Goal: Task Accomplishment & Management: Manage account settings

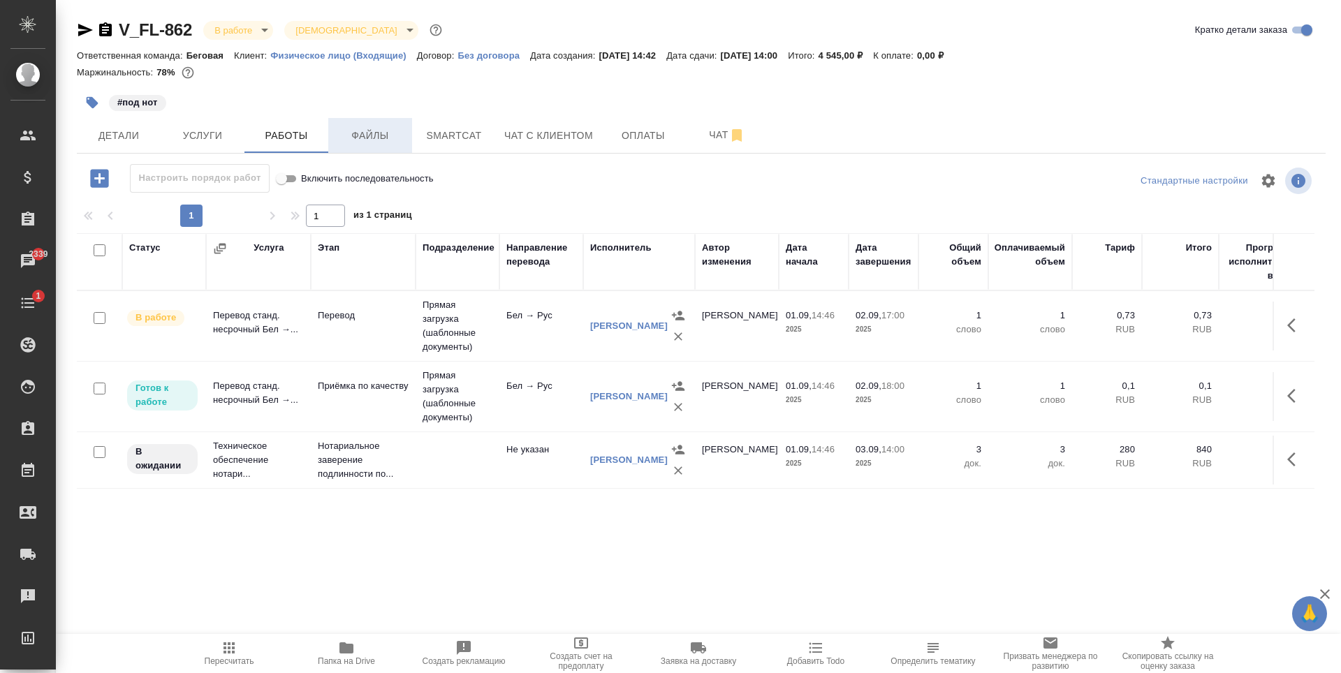
click at [386, 142] on span "Файлы" at bounding box center [370, 135] width 67 height 17
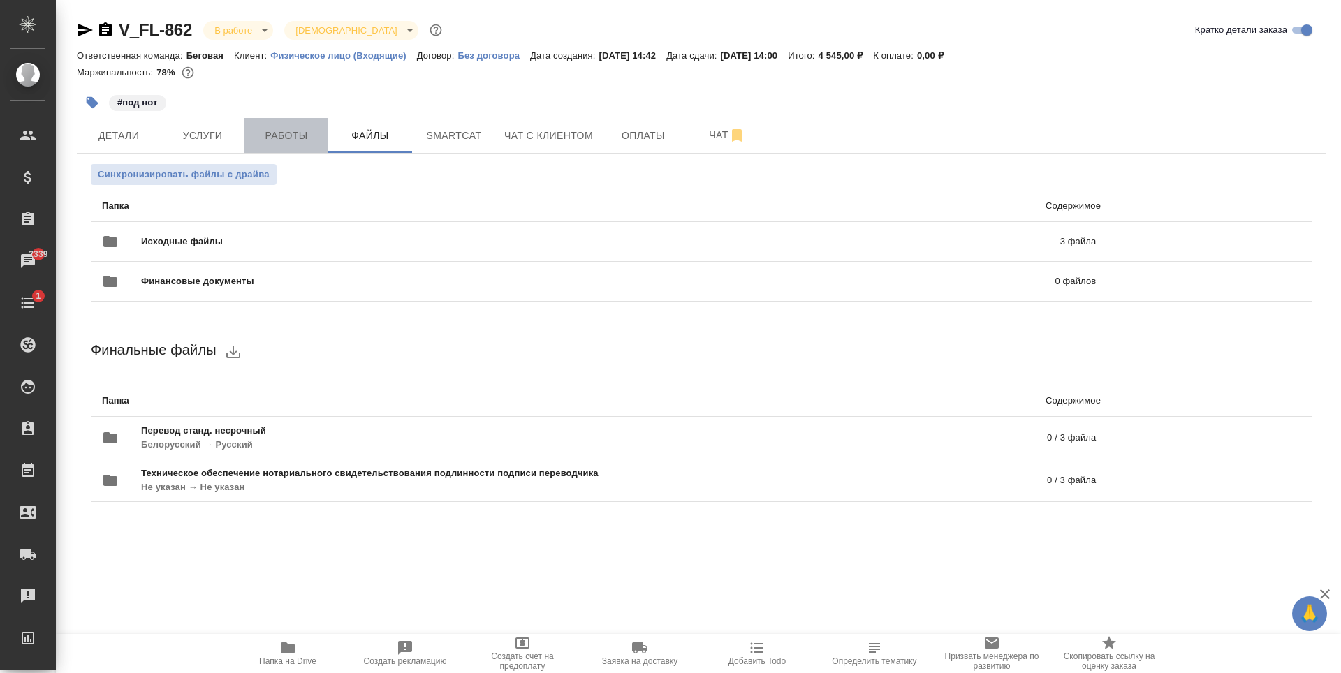
click at [301, 140] on span "Работы" at bounding box center [286, 135] width 67 height 17
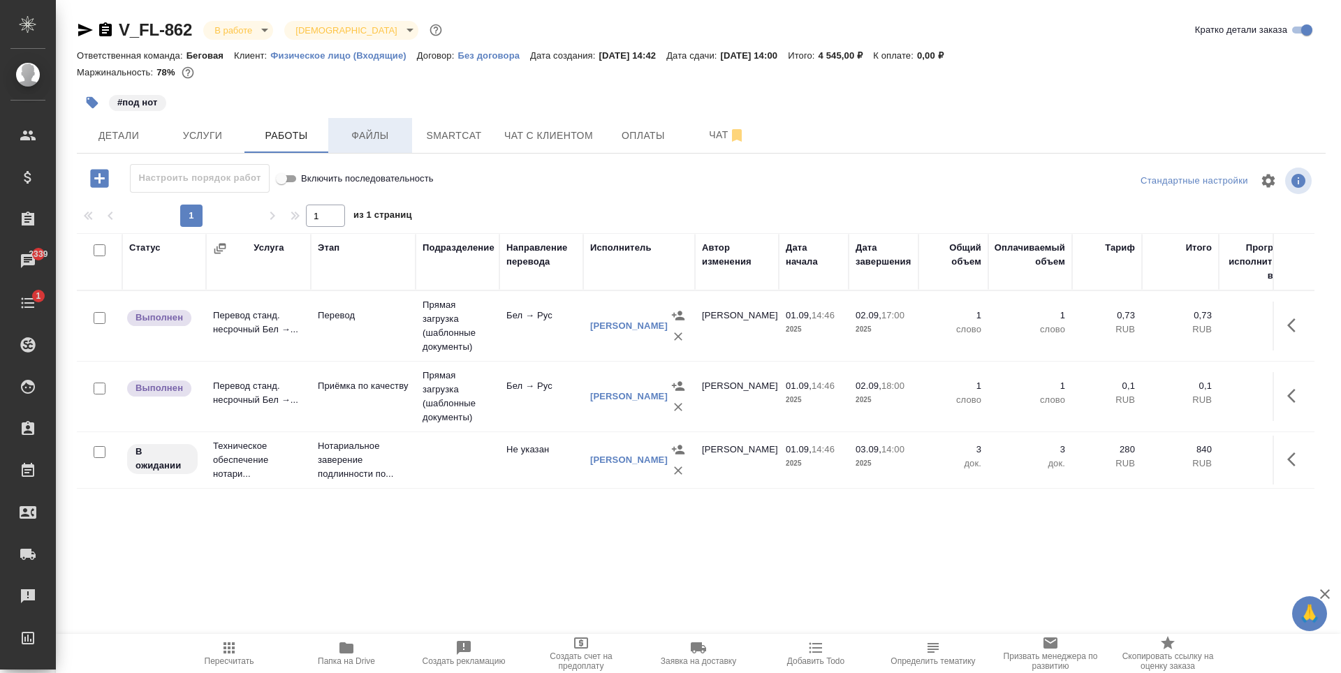
click at [364, 139] on span "Файлы" at bounding box center [370, 135] width 67 height 17
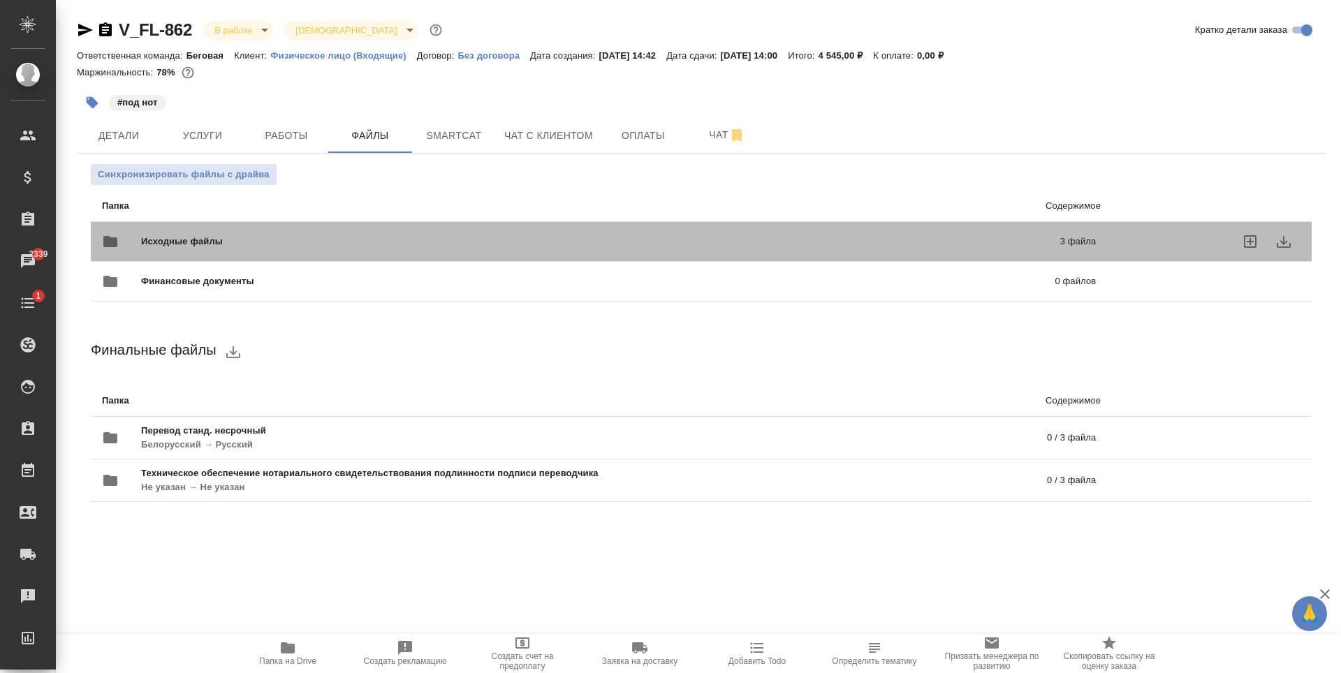
click at [395, 236] on span "Исходные файлы" at bounding box center [391, 242] width 500 height 14
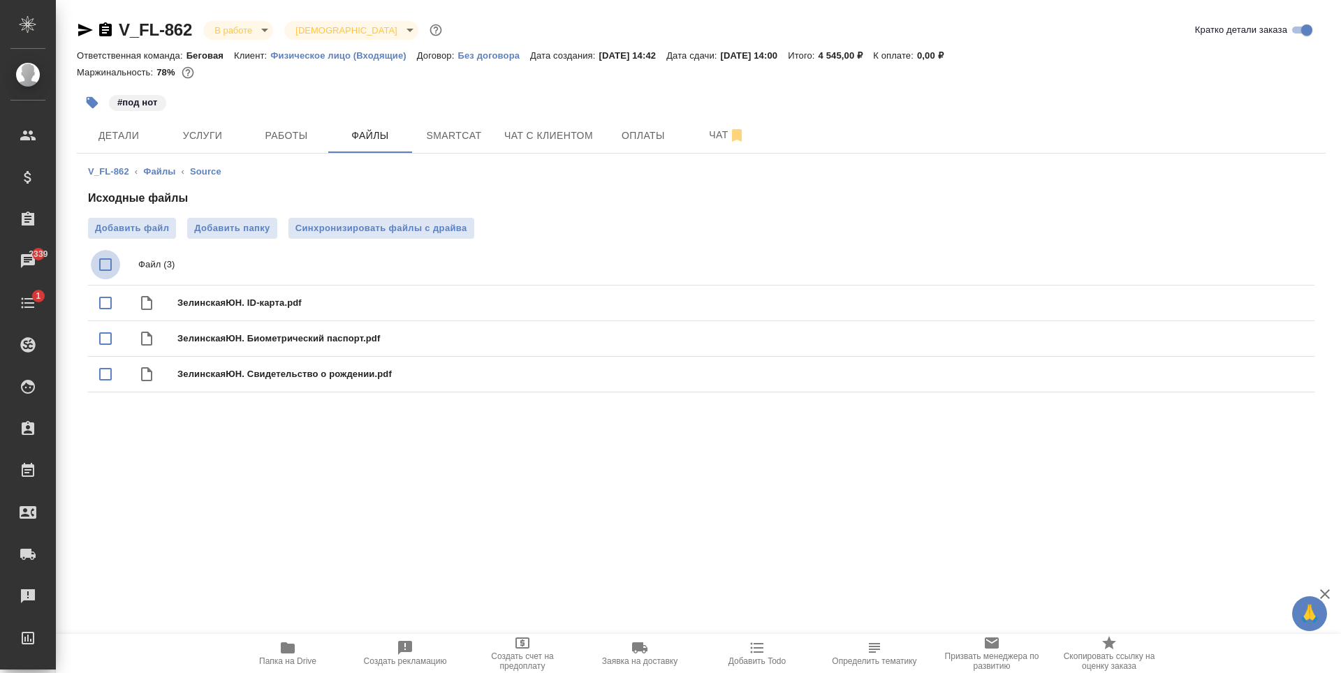
click at [96, 272] on input "checkbox" at bounding box center [105, 264] width 29 height 29
checkbox input "true"
click at [1245, 266] on icon "download" at bounding box center [1253, 265] width 17 height 17
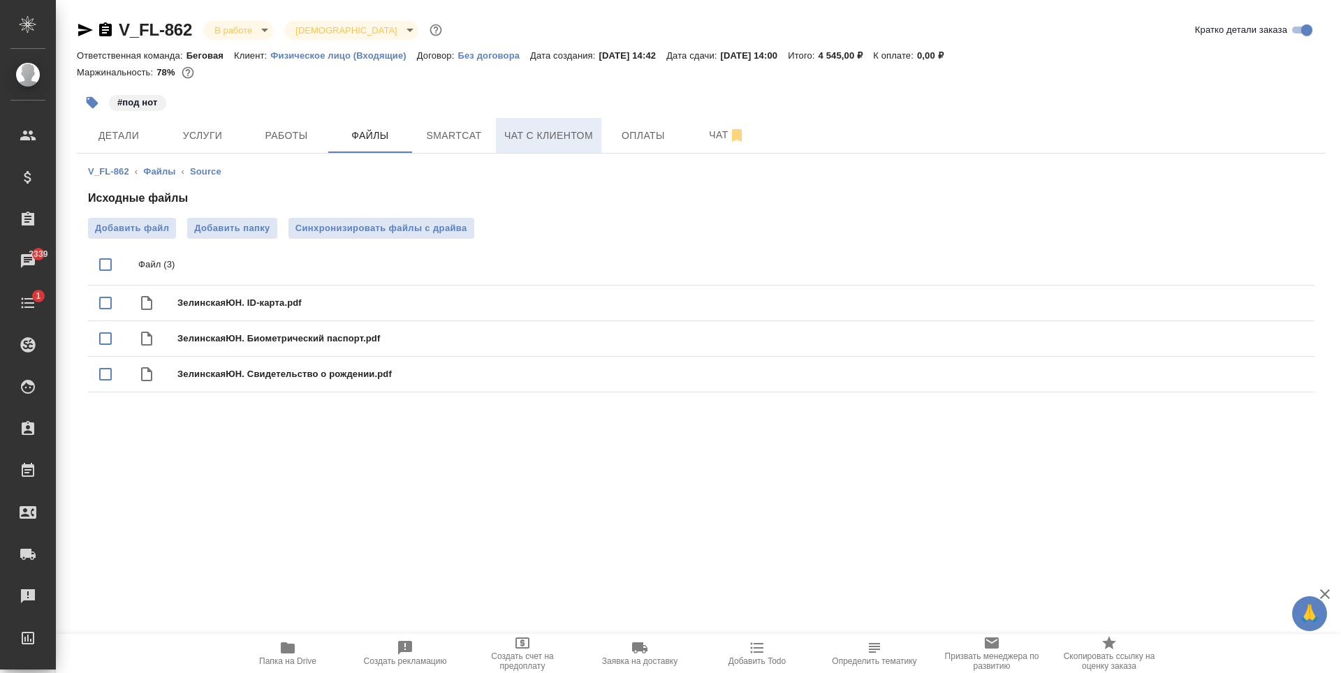
click at [506, 130] on span "Чат с клиентом" at bounding box center [548, 135] width 89 height 17
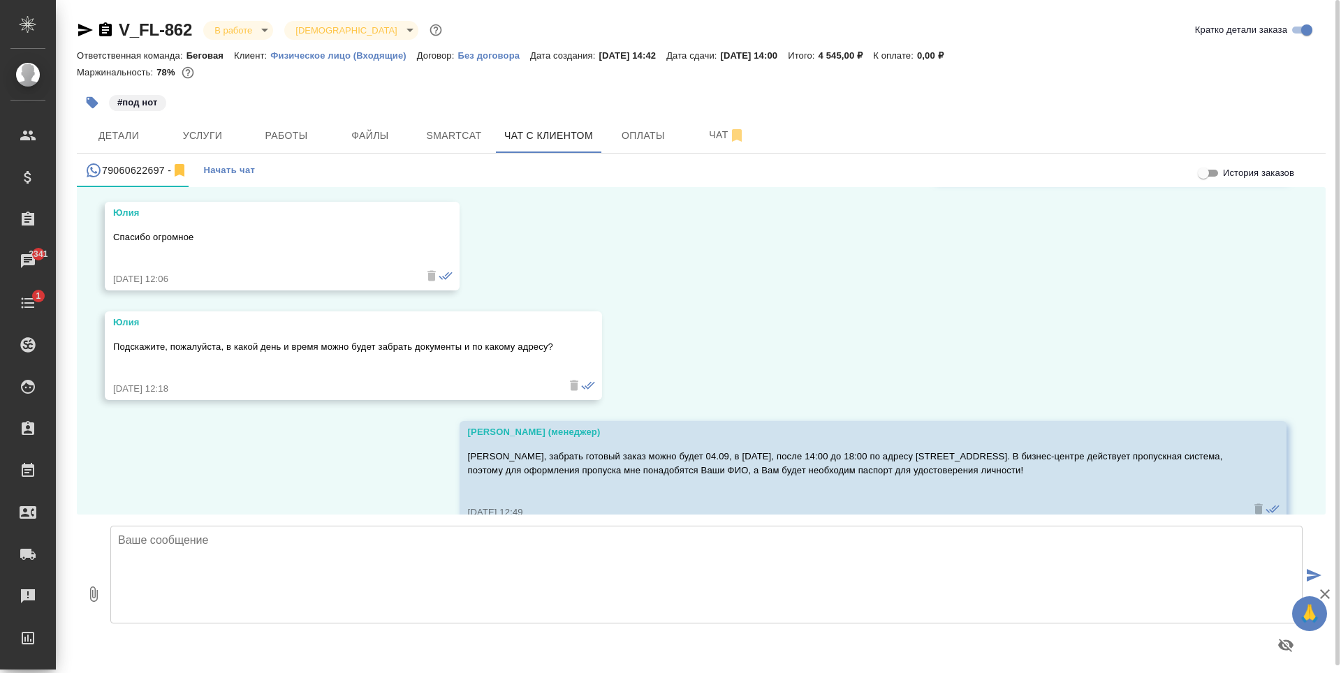
scroll to position [3109, 0]
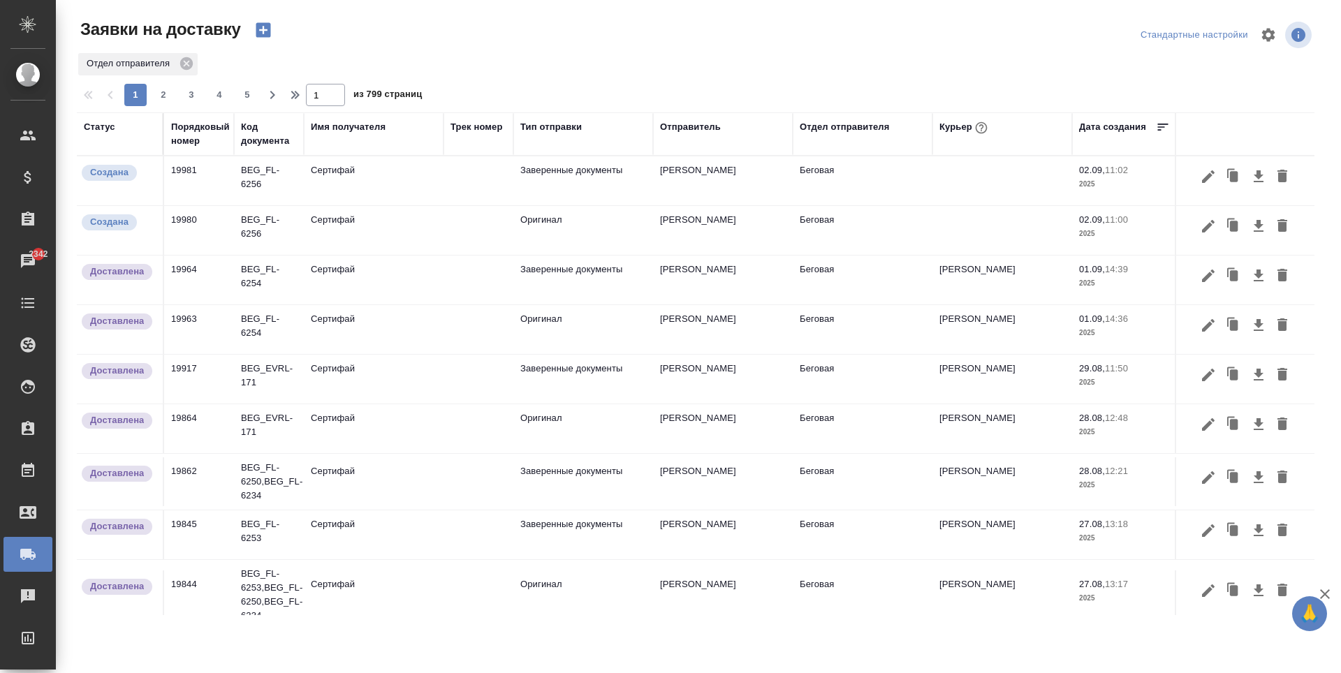
click at [427, 230] on td "Сертифай" at bounding box center [374, 230] width 140 height 49
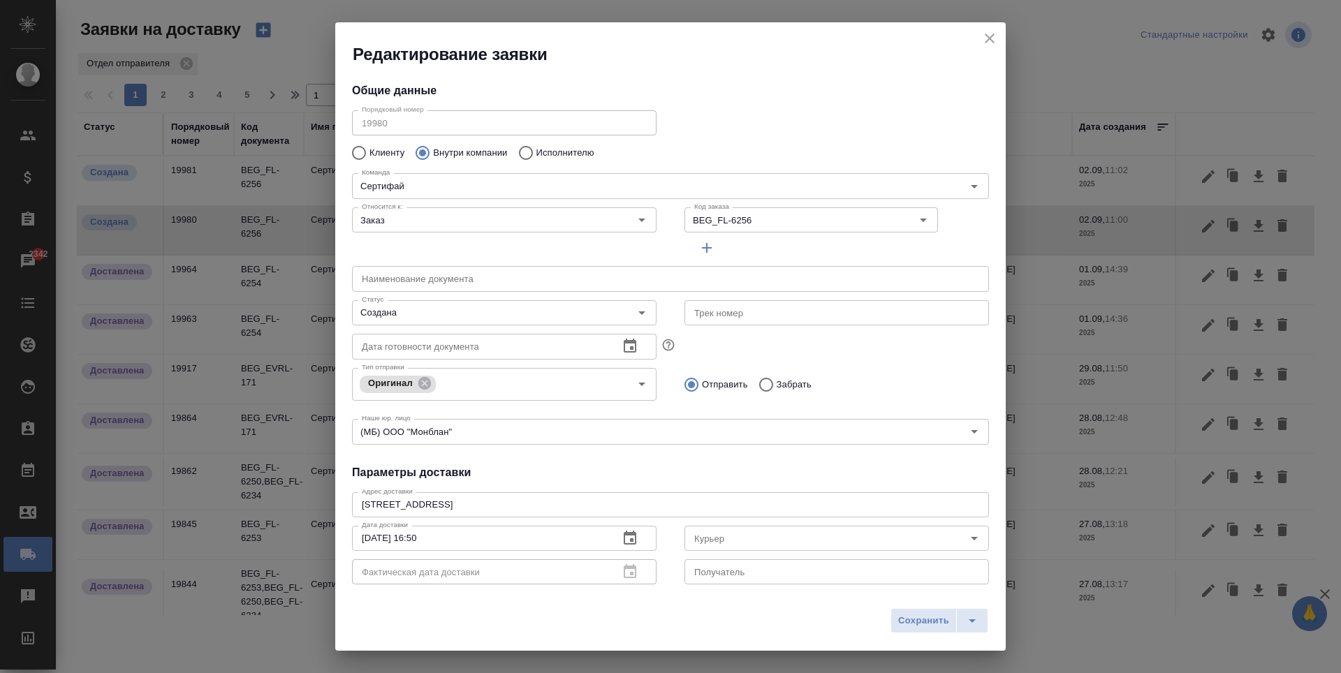
click at [700, 242] on icon "button" at bounding box center [706, 248] width 17 height 17
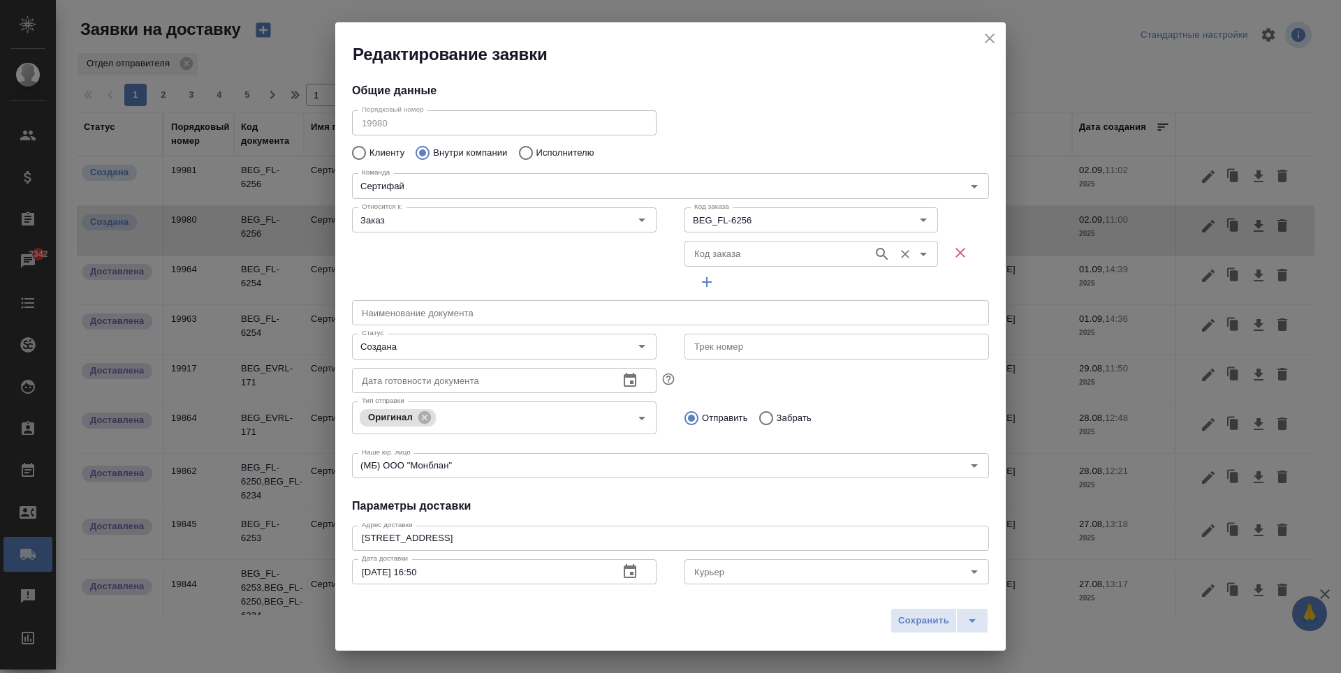
click at [759, 264] on div "Код заказа" at bounding box center [811, 253] width 254 height 25
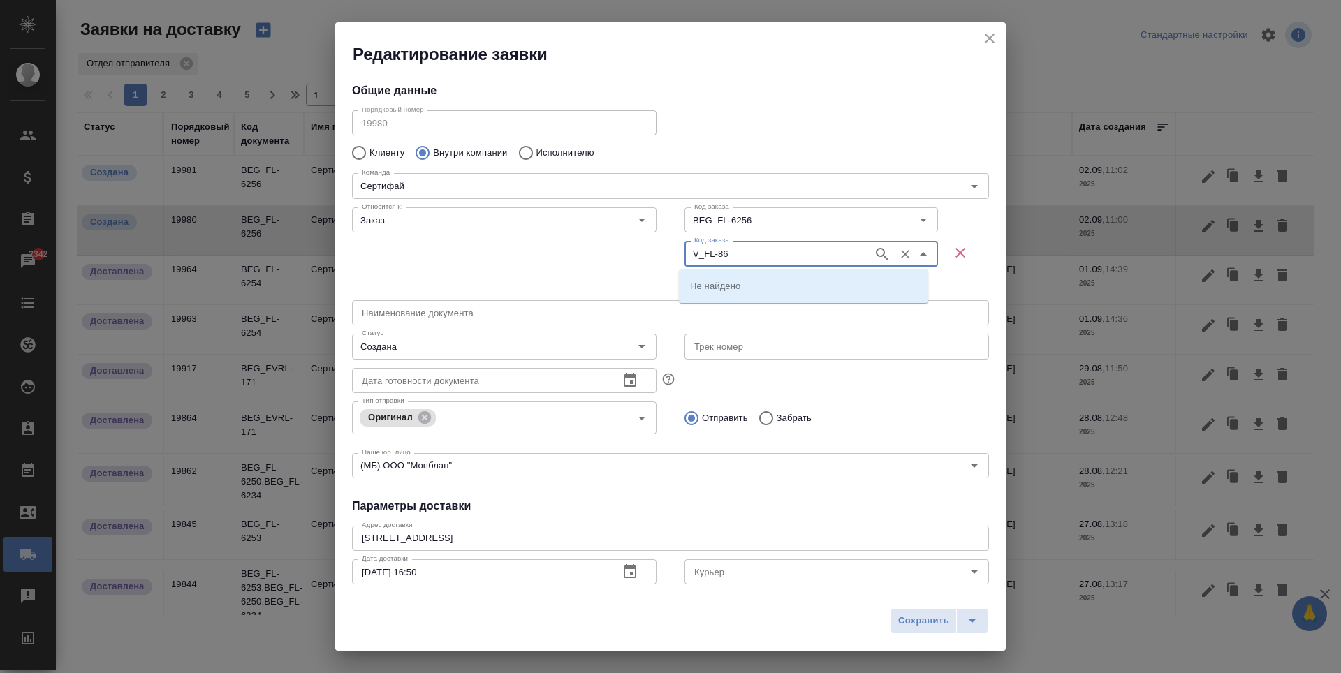
type input "V_FL-862"
click at [874, 247] on icon "button" at bounding box center [882, 254] width 17 height 17
click at [782, 279] on li "V_FL-862" at bounding box center [803, 285] width 249 height 25
type input "V_FL-862"
click at [920, 612] on button "Сохранить" at bounding box center [924, 620] width 66 height 25
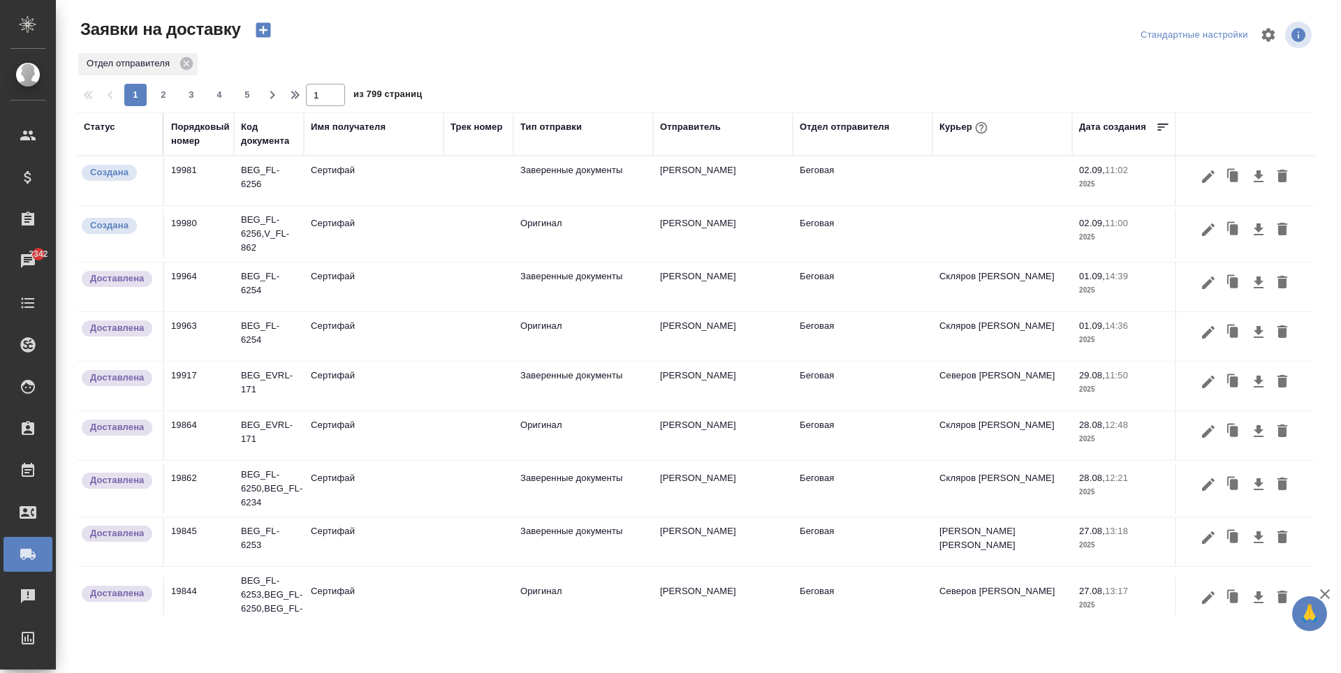
click at [442, 163] on td "Сертифай" at bounding box center [374, 180] width 140 height 49
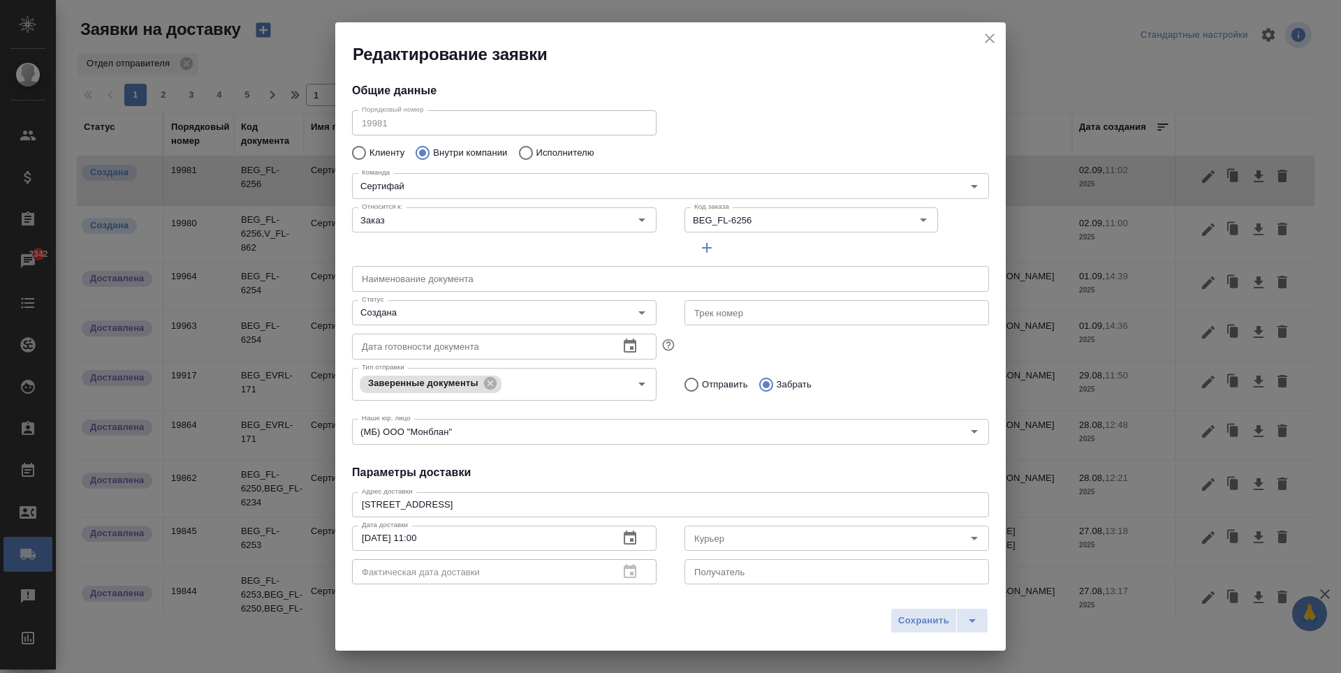
click at [705, 249] on icon "button" at bounding box center [707, 248] width 10 height 10
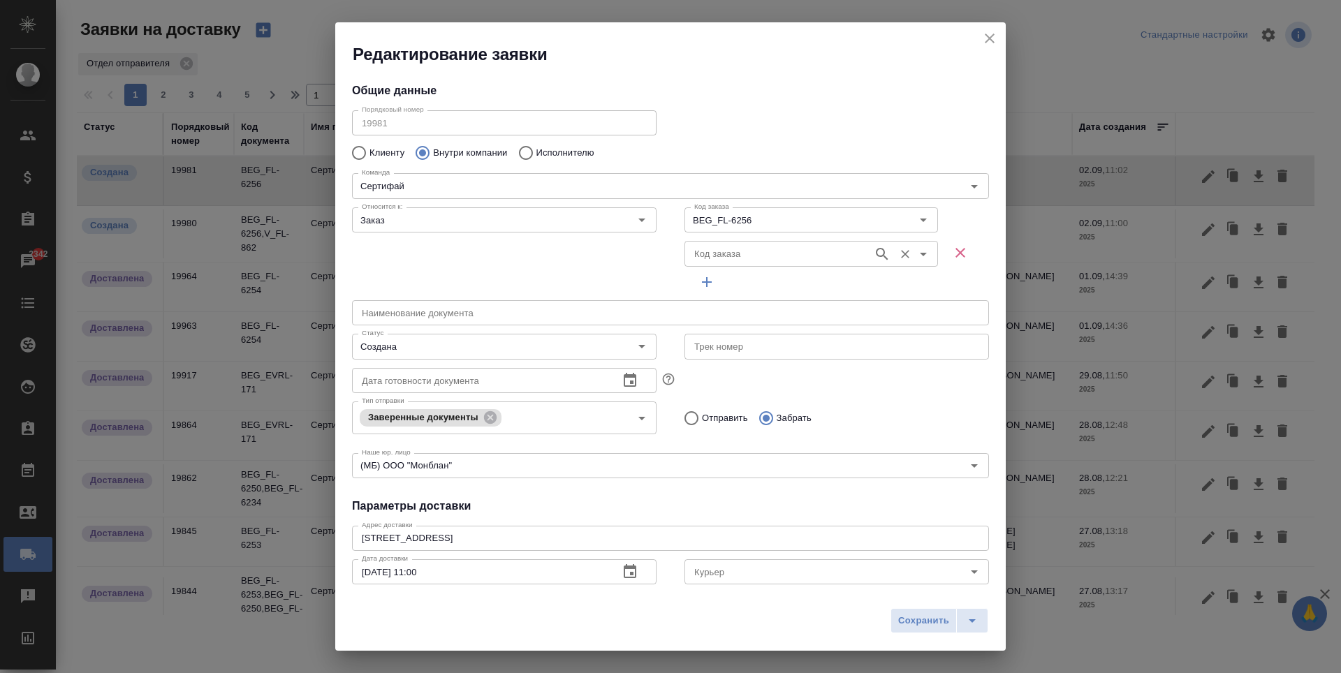
click at [751, 263] on div "Код заказа" at bounding box center [811, 253] width 254 height 25
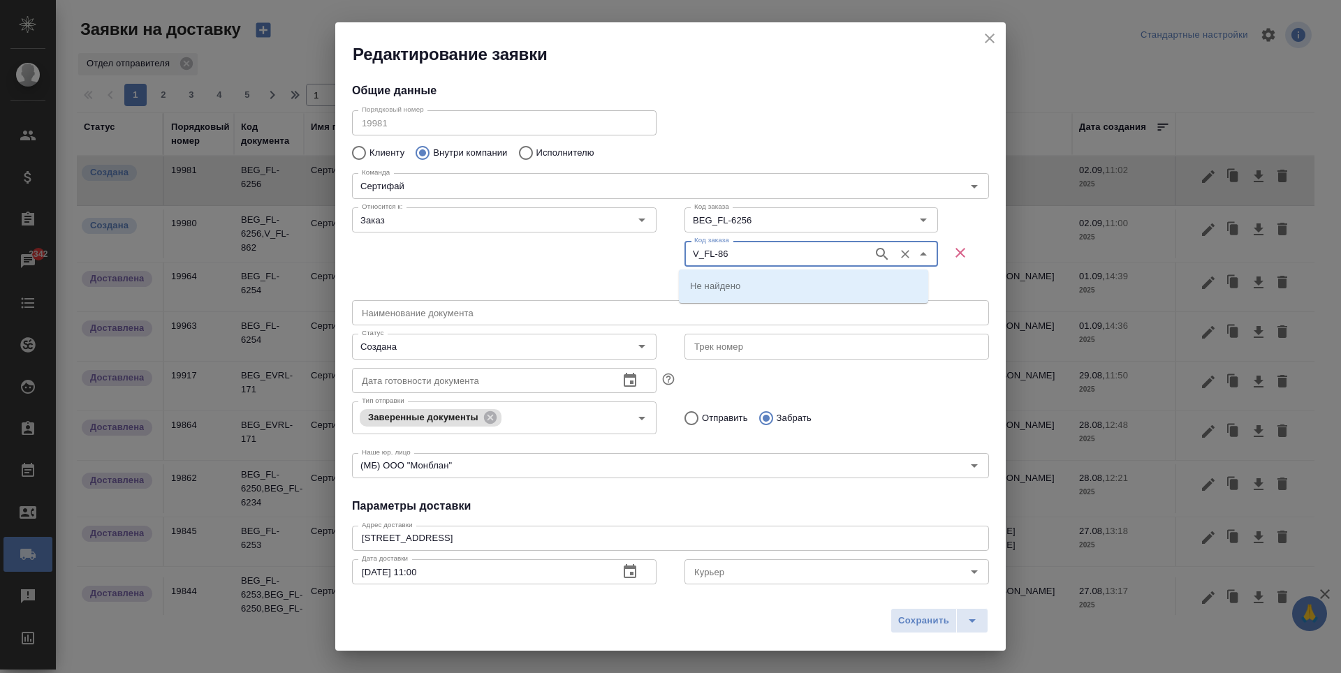
type input "V_FL-862"
click at [876, 254] on icon "button" at bounding box center [882, 254] width 12 height 12
click at [824, 281] on li "V_FL-862" at bounding box center [803, 285] width 249 height 25
type input "V_FL-862"
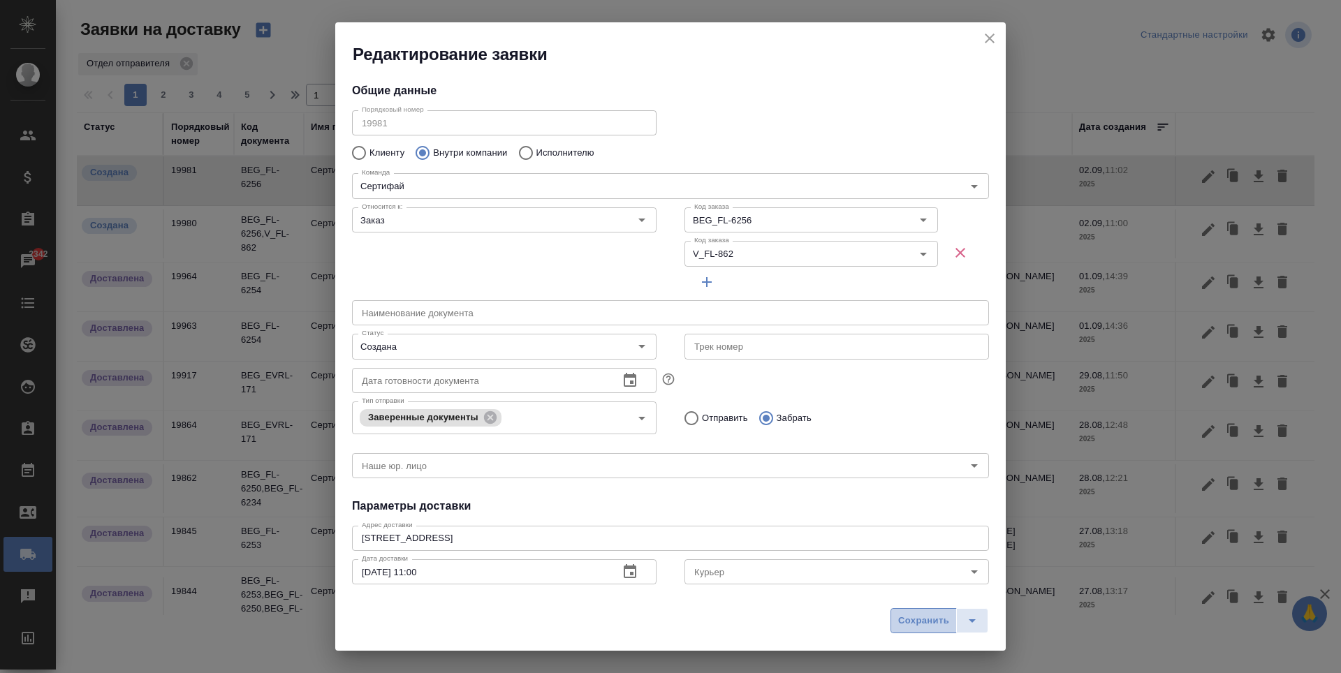
click at [925, 621] on span "Сохранить" at bounding box center [923, 621] width 51 height 16
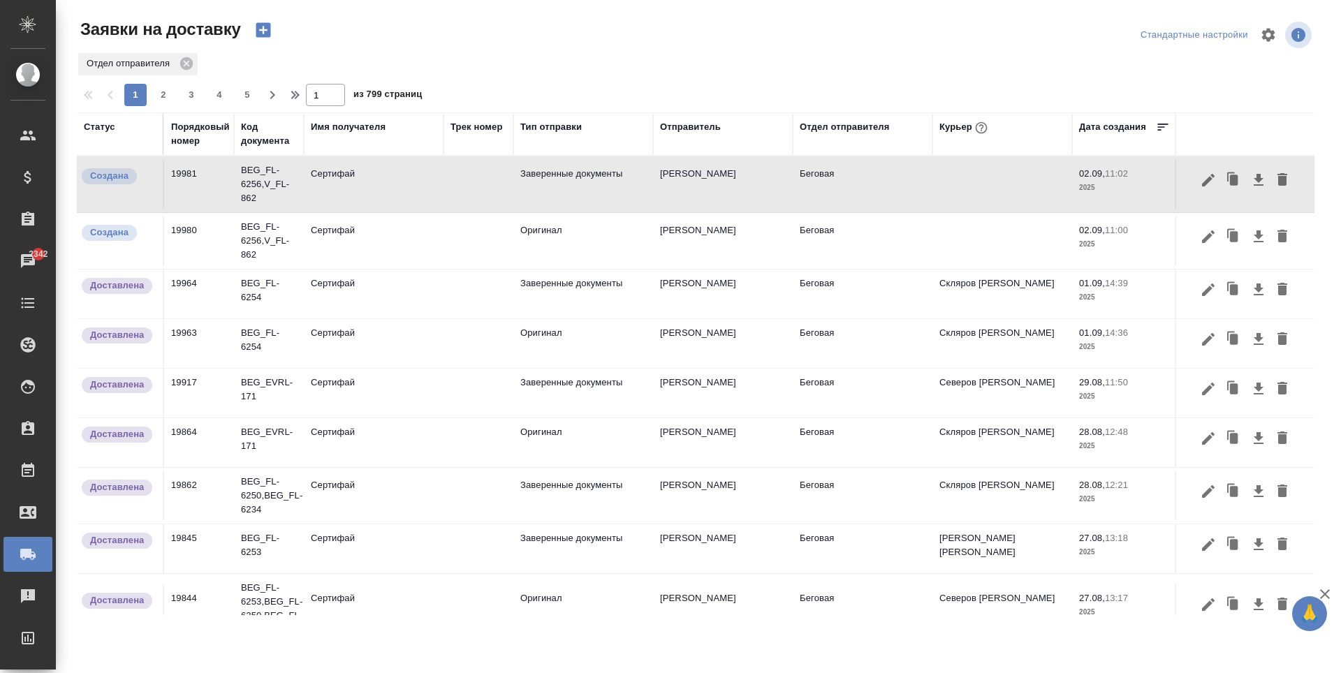
click at [392, 242] on td "Сертифай" at bounding box center [374, 241] width 140 height 49
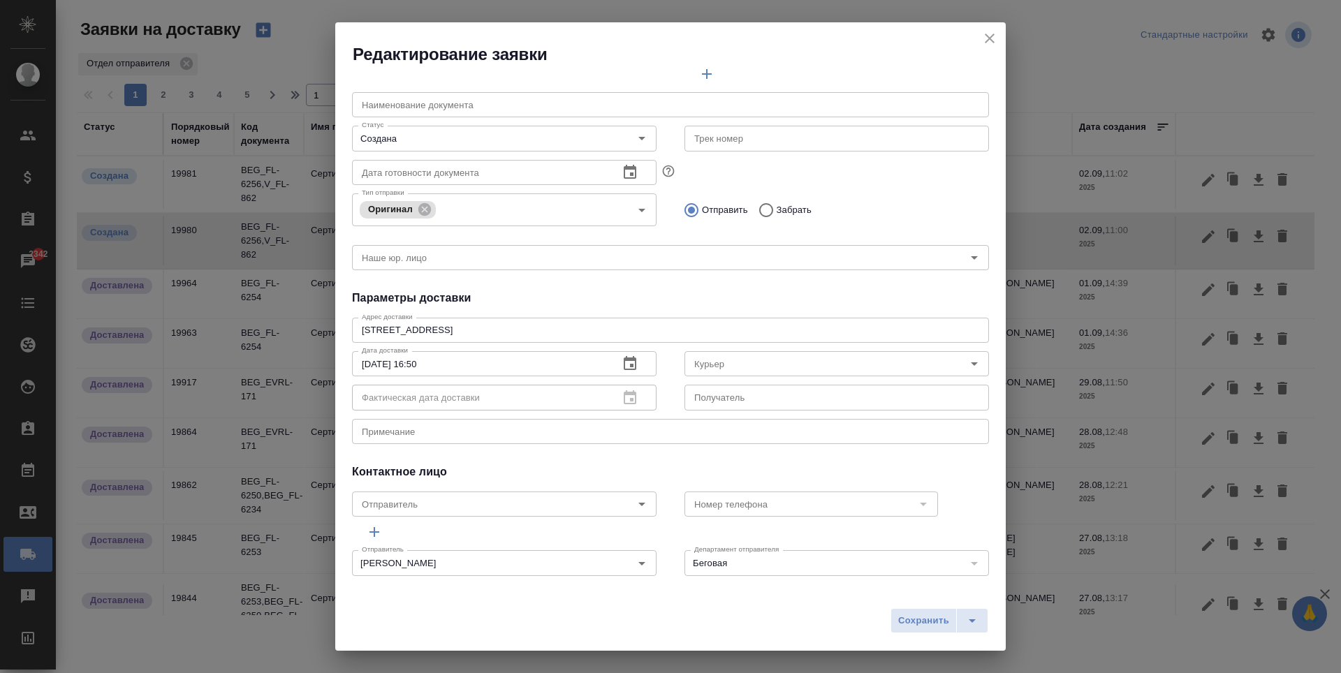
scroll to position [210, 0]
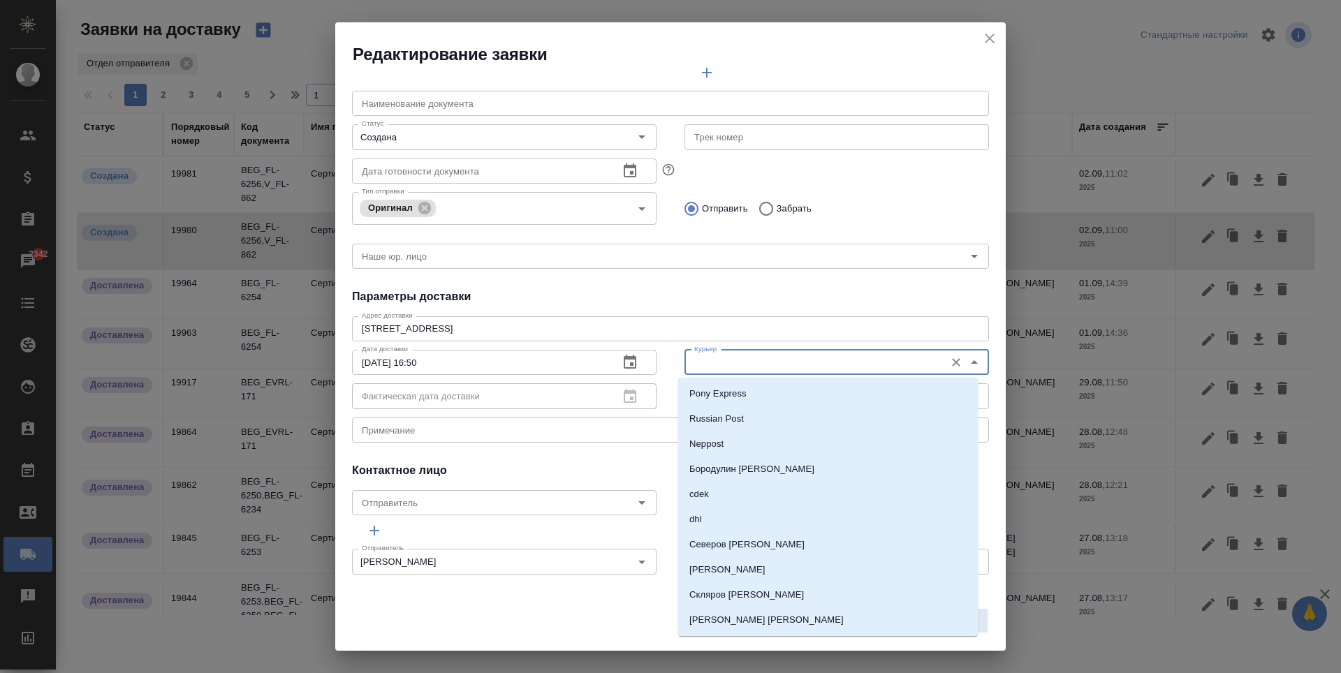
click at [843, 357] on input "Курьер" at bounding box center [813, 362] width 249 height 17
click at [735, 541] on p "Северов [PERSON_NAME]" at bounding box center [746, 545] width 115 height 14
type input "Северов [PERSON_NAME]"
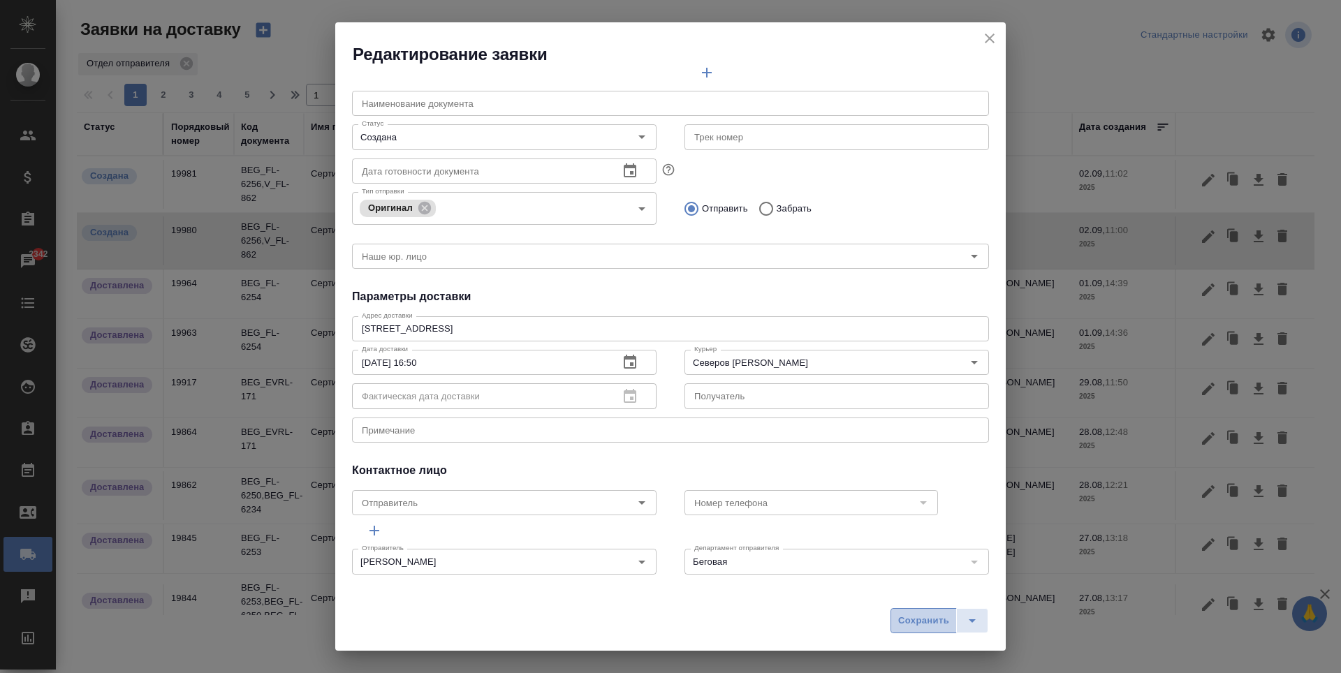
click at [923, 615] on span "Сохранить" at bounding box center [923, 621] width 51 height 16
